Goal: Transaction & Acquisition: Purchase product/service

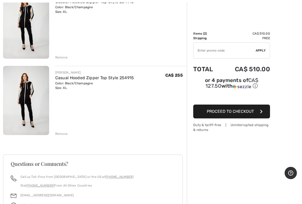
click at [63, 135] on div "Remove" at bounding box center [61, 133] width 13 height 5
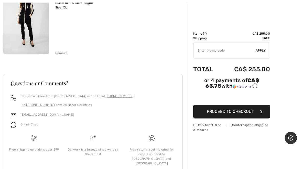
scroll to position [96, 0]
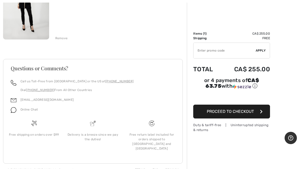
click at [254, 110] on span "Proceed to Checkout" at bounding box center [230, 111] width 47 height 5
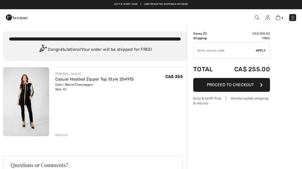
checkbox input "true"
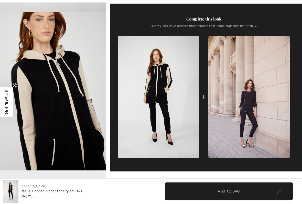
scroll to position [172, 0]
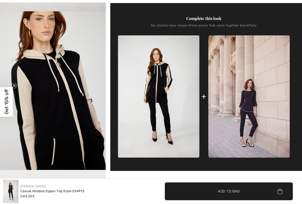
click at [47, 110] on img "2 / 4" at bounding box center [53, 91] width 106 height 159
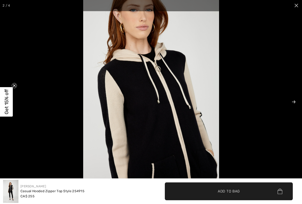
scroll to position [172, 0]
